Goal: Information Seeking & Learning: Learn about a topic

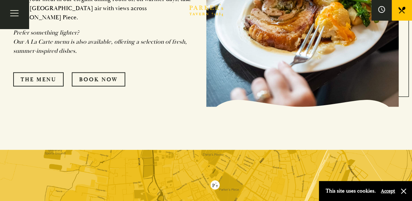
scroll to position [742, 0]
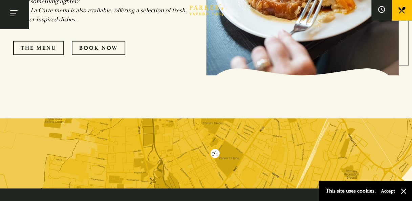
click at [16, 12] on button "Toggle navigation" at bounding box center [14, 14] width 29 height 29
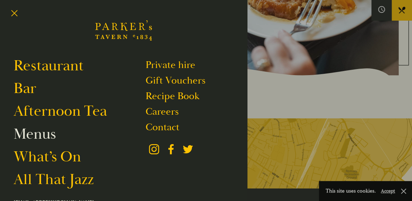
click at [37, 135] on link "Menus" at bounding box center [35, 134] width 42 height 19
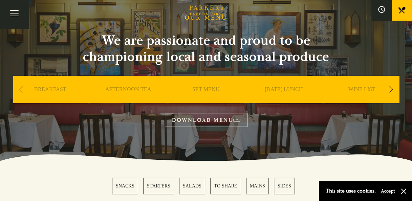
scroll to position [28, 0]
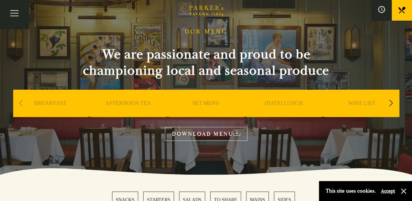
click at [393, 104] on div "Next slide" at bounding box center [391, 103] width 9 height 15
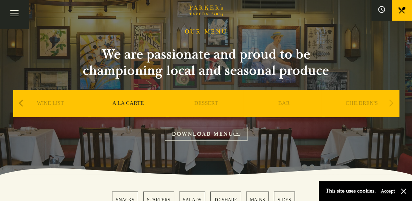
click at [393, 104] on div "Next slide" at bounding box center [391, 103] width 9 height 15
